Goal: Transaction & Acquisition: Purchase product/service

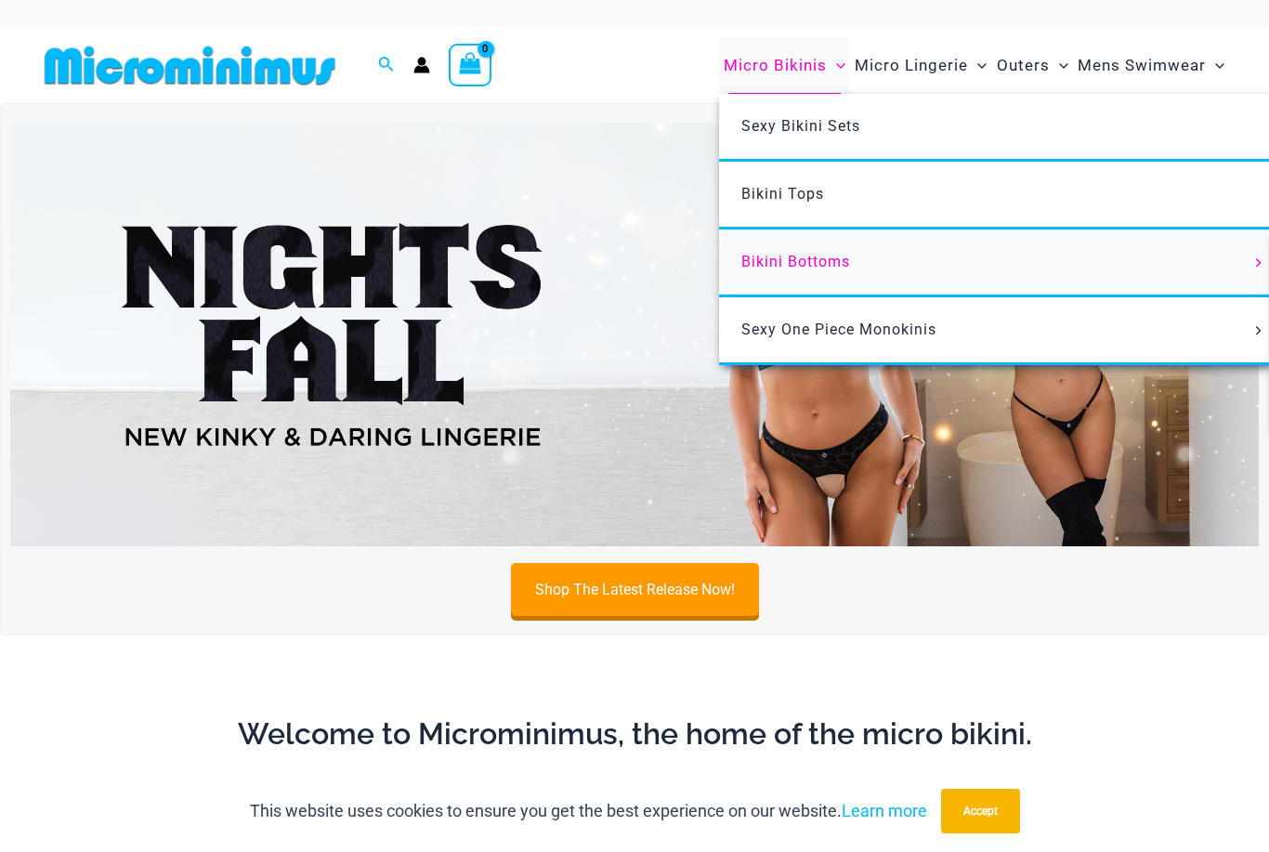
click at [819, 264] on span "Bikini Bottoms" at bounding box center [796, 262] width 109 height 18
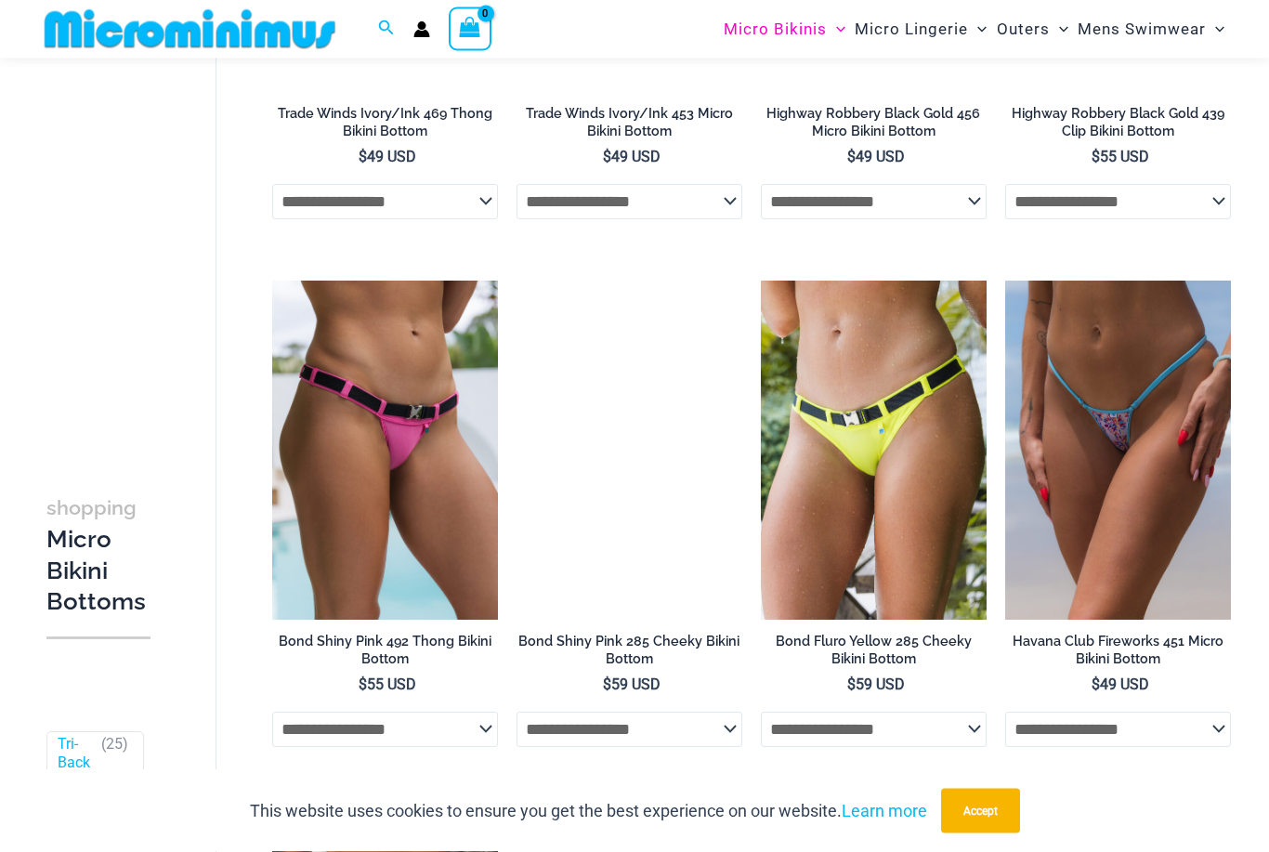
scroll to position [2898, 0]
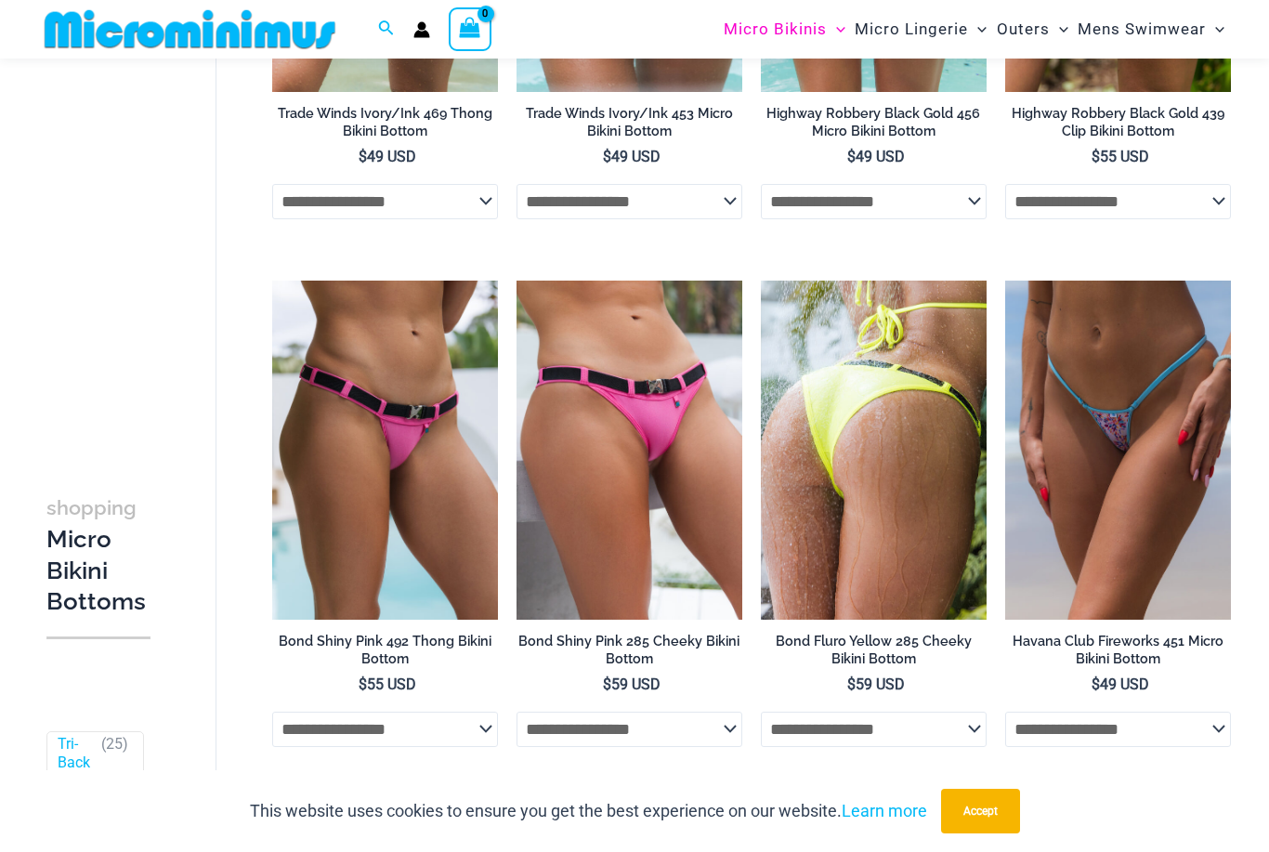
click at [861, 493] on img at bounding box center [874, 450] width 226 height 339
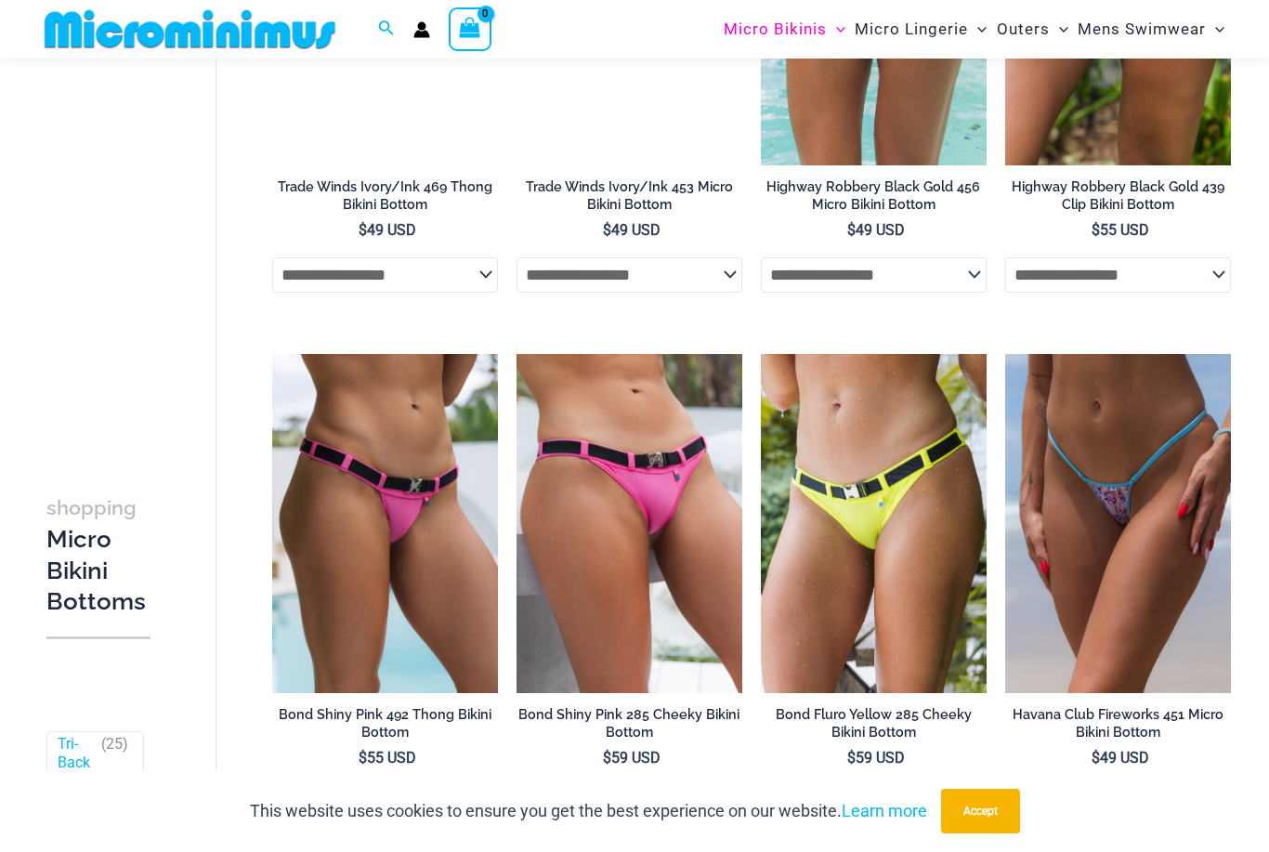
scroll to position [2884, 0]
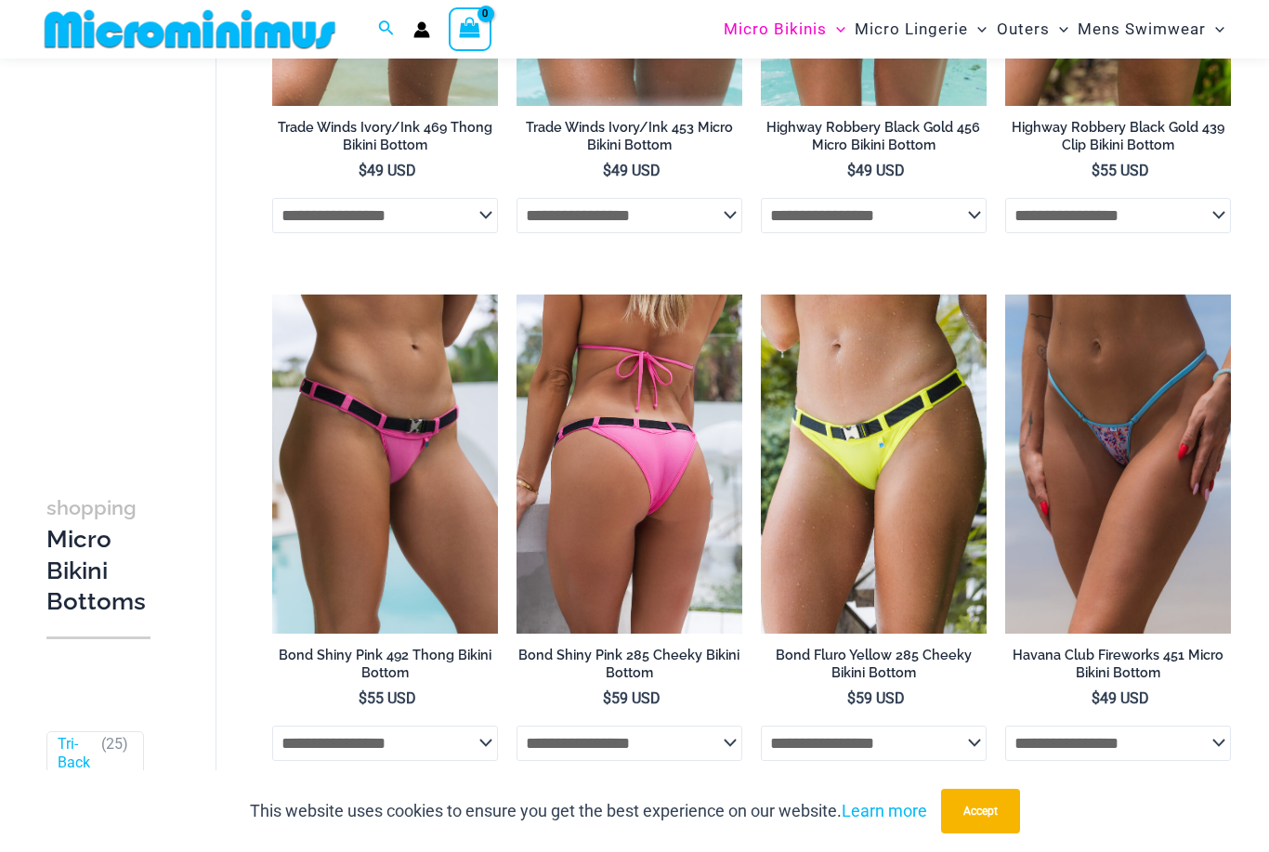
click at [604, 529] on img at bounding box center [630, 464] width 226 height 339
